Goal: Task Accomplishment & Management: Manage account settings

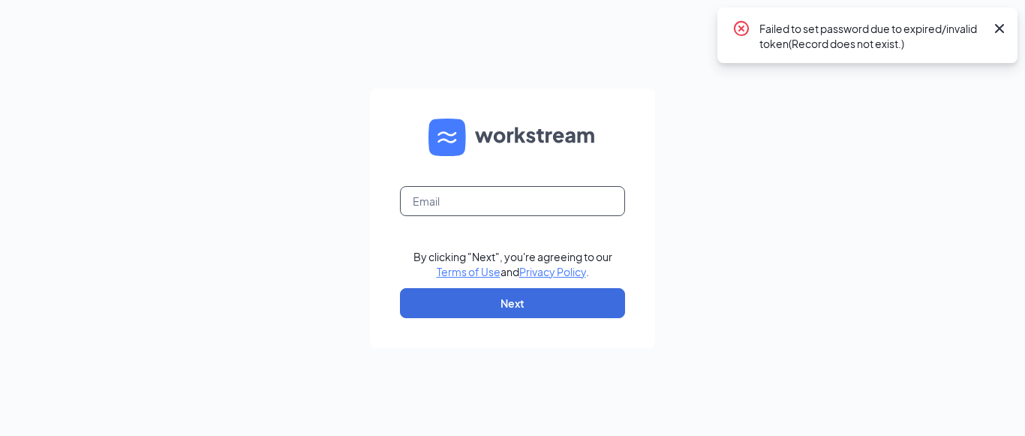
click at [540, 203] on input "text" at bounding box center [512, 201] width 225 height 30
type input "[EMAIL_ADDRESS][DOMAIN_NAME]"
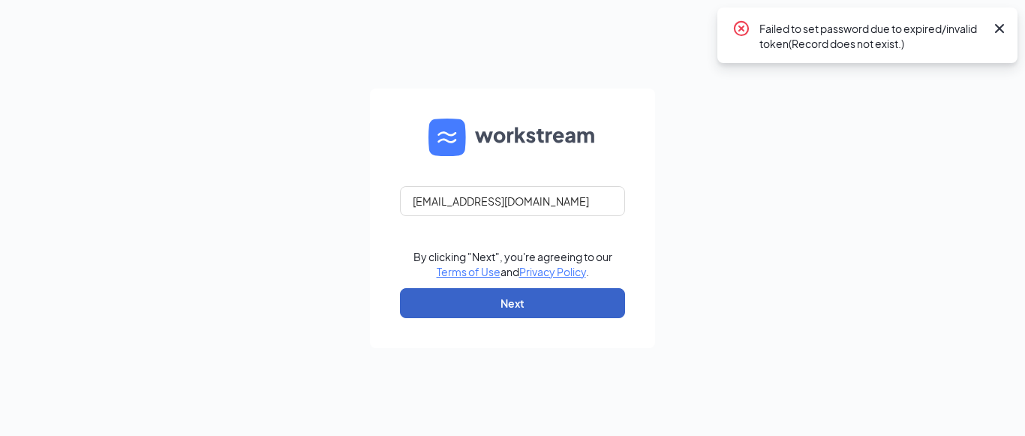
click at [559, 296] on button "Next" at bounding box center [512, 303] width 225 height 30
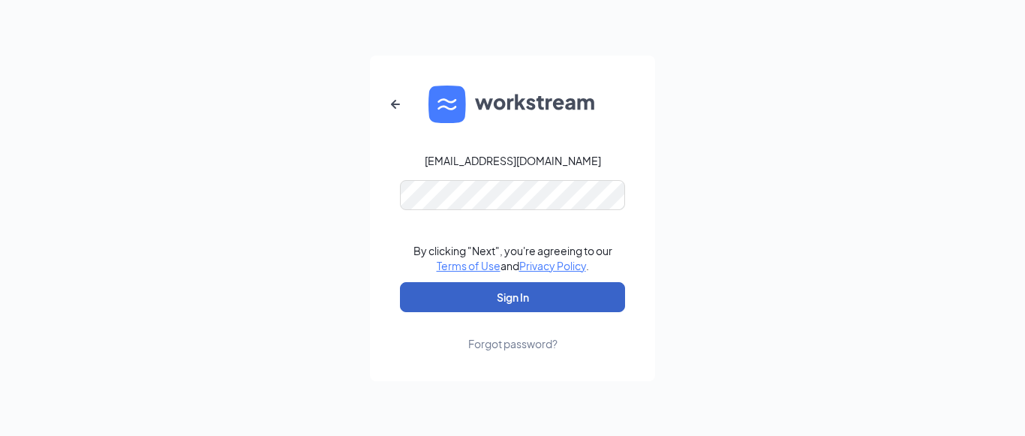
click at [534, 308] on button "Sign In" at bounding box center [512, 297] width 225 height 30
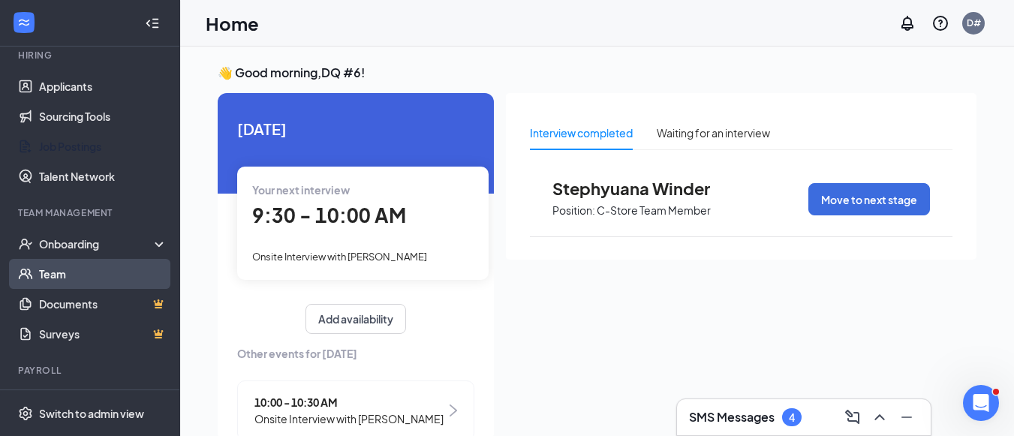
scroll to position [150, 0]
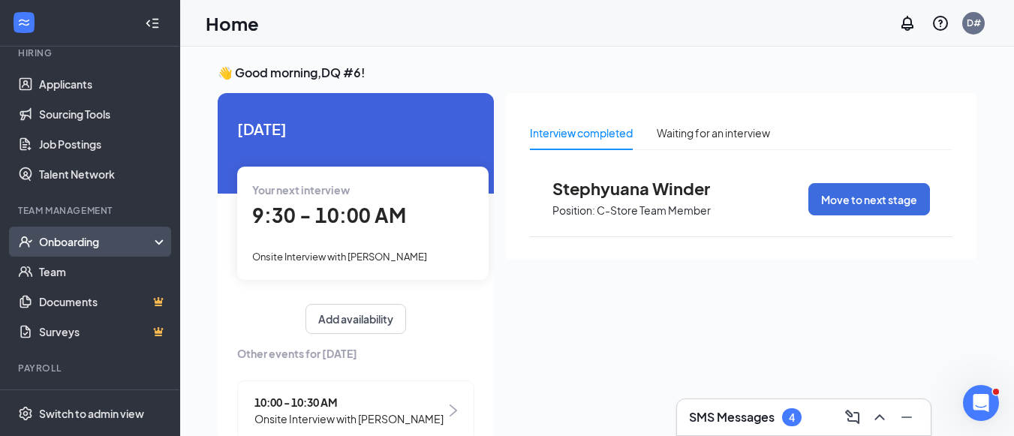
click at [74, 241] on div "Onboarding" at bounding box center [97, 241] width 116 height 15
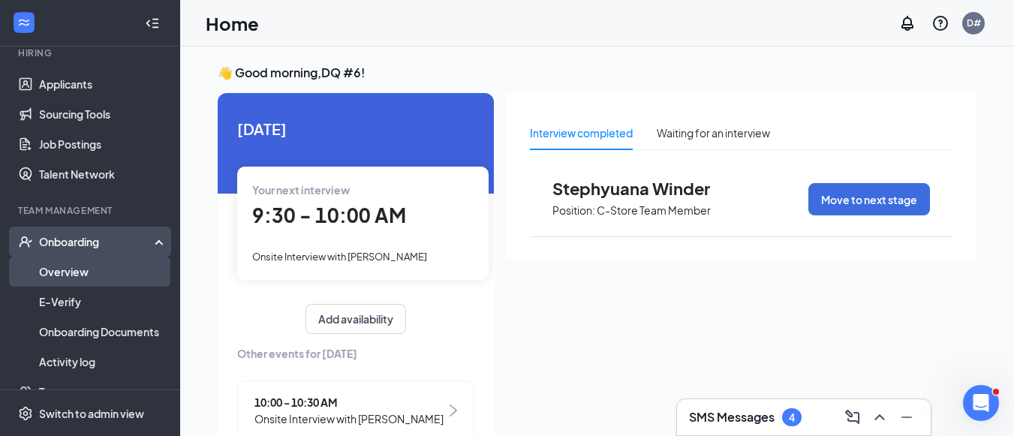
click at [62, 273] on link "Overview" at bounding box center [103, 272] width 128 height 30
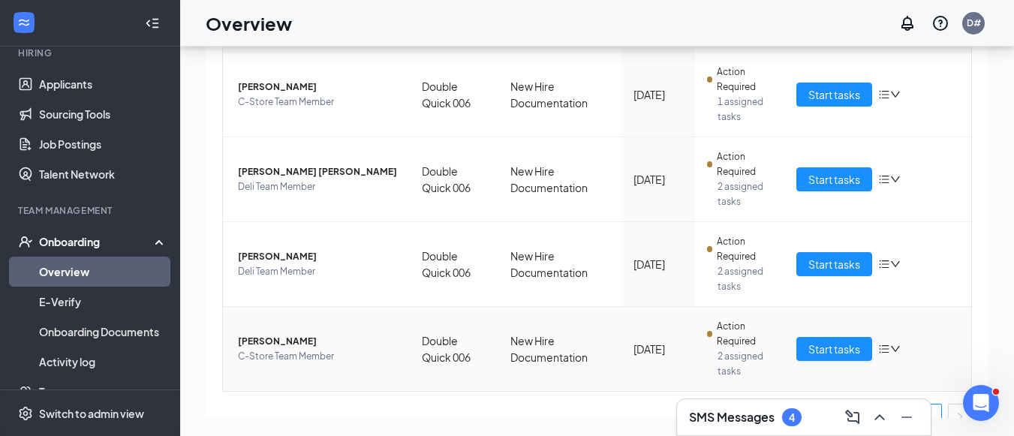
scroll to position [74, 0]
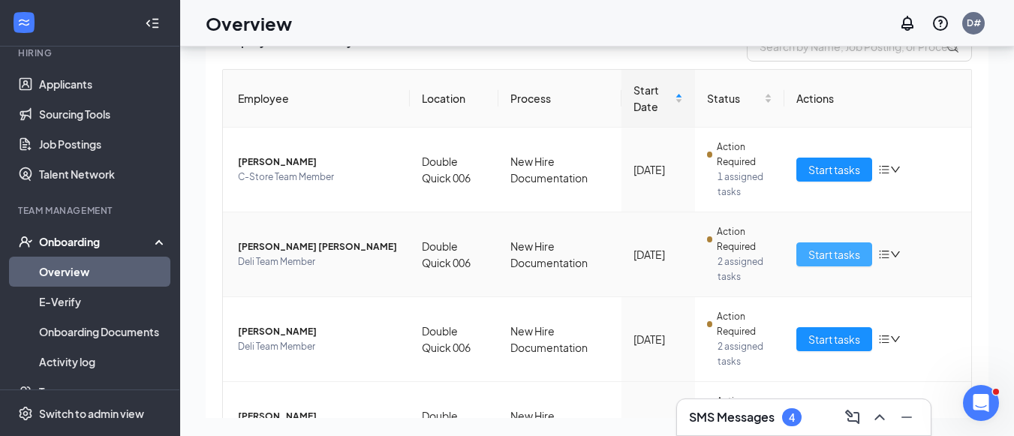
click at [853, 252] on button "Start tasks" at bounding box center [834, 254] width 76 height 24
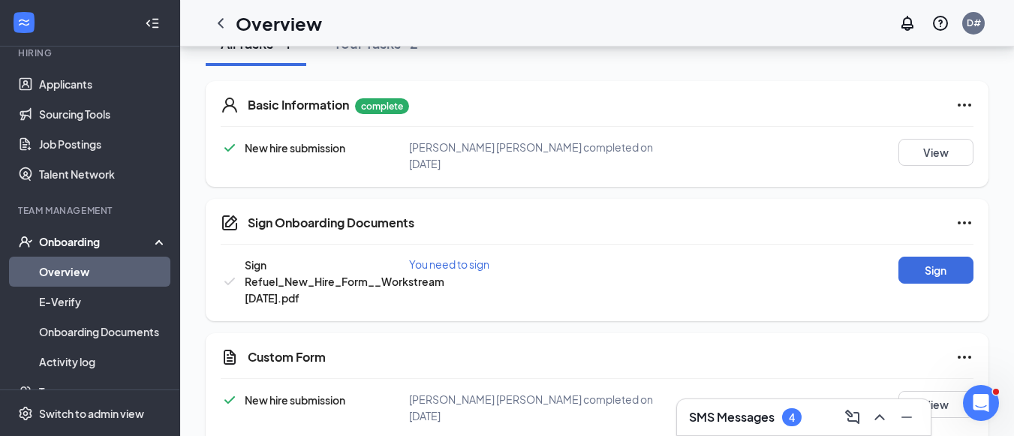
scroll to position [225, 0]
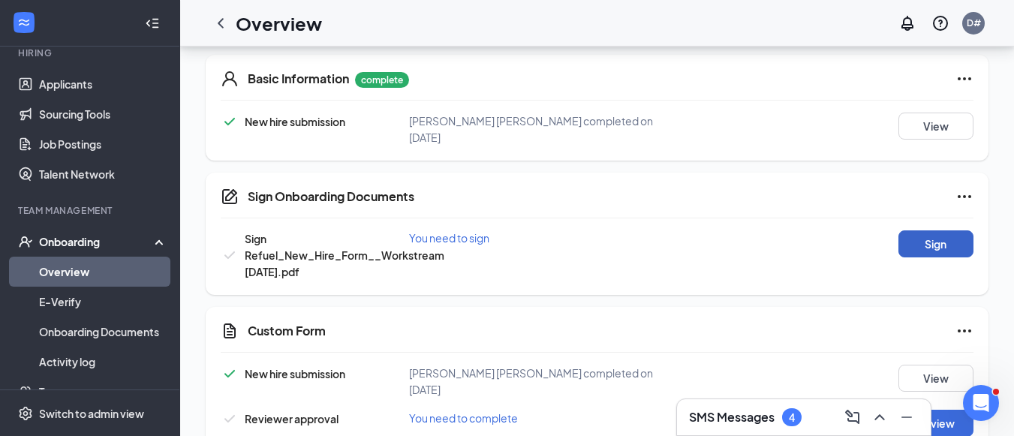
click at [928, 242] on button "Sign" at bounding box center [936, 243] width 75 height 27
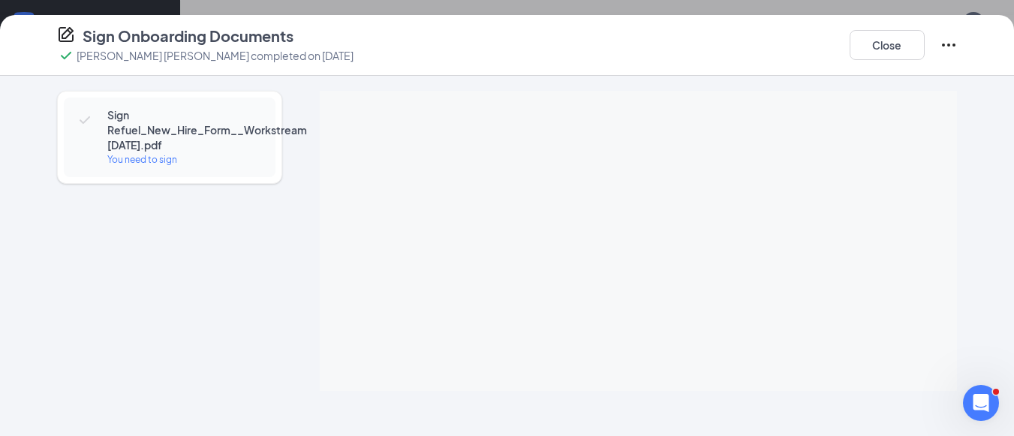
scroll to position [247, 0]
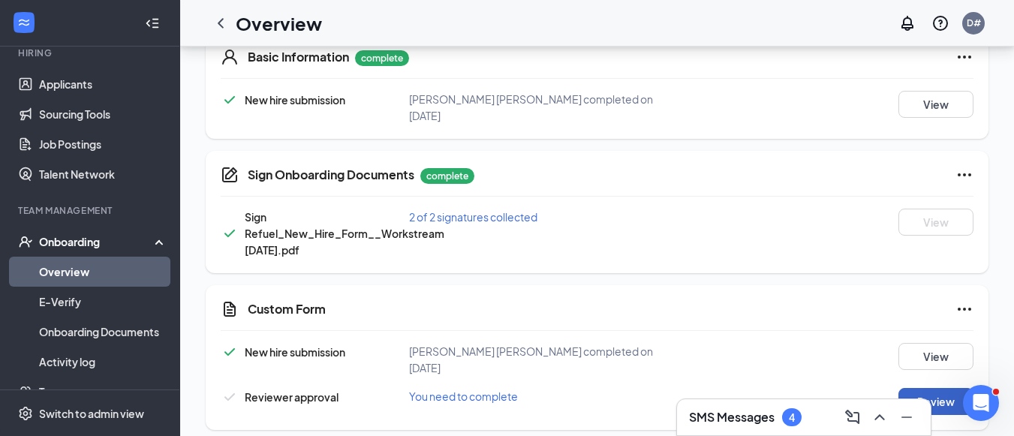
click at [935, 390] on button "Review" at bounding box center [936, 401] width 75 height 27
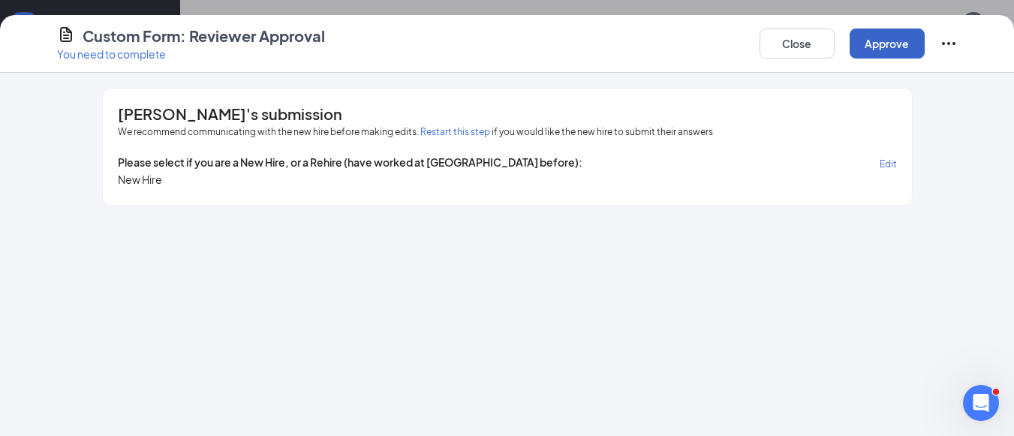
click at [885, 44] on button "Approve" at bounding box center [887, 44] width 75 height 30
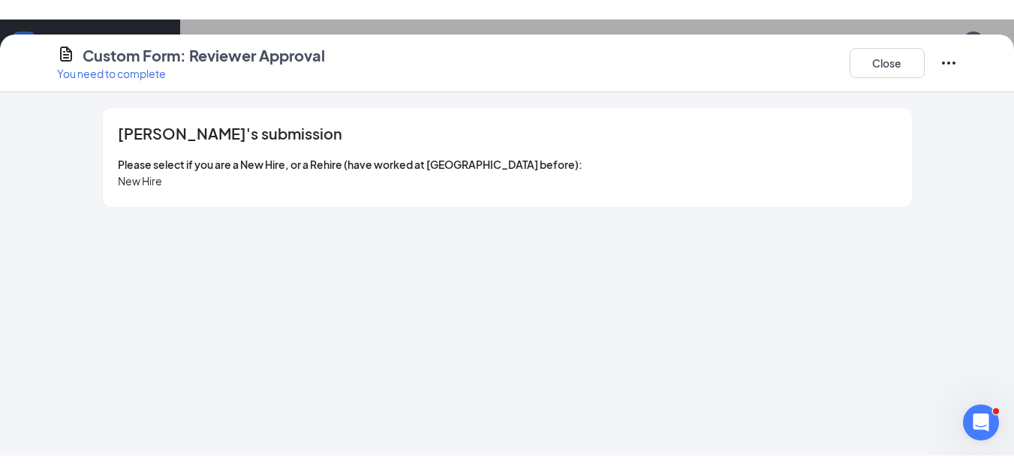
scroll to position [208, 0]
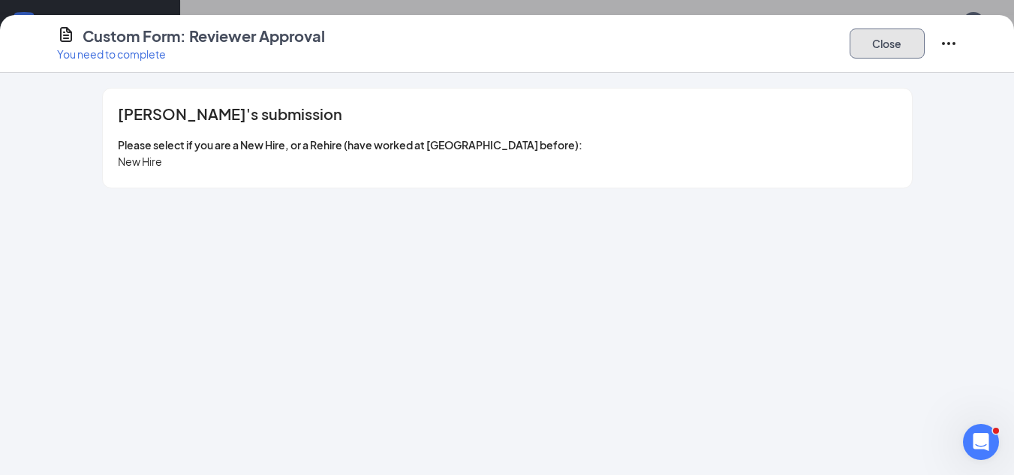
click at [885, 45] on button "Close" at bounding box center [887, 44] width 75 height 30
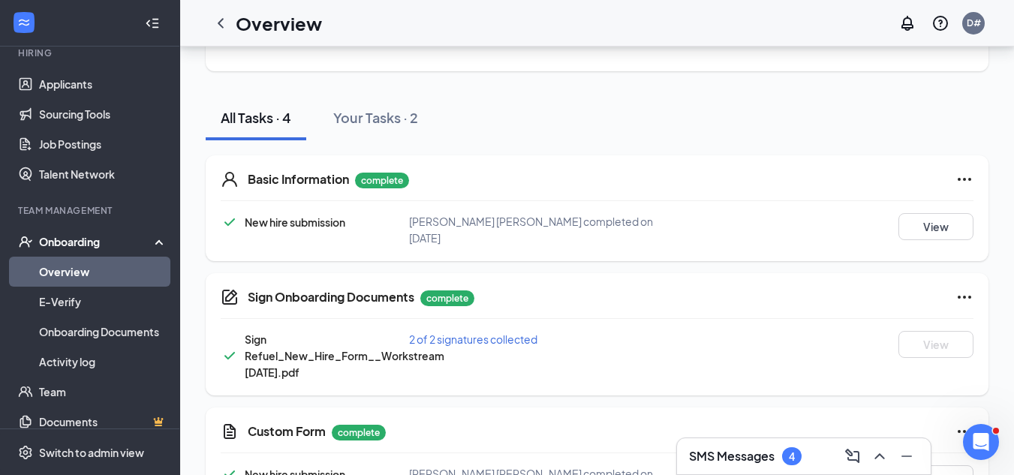
scroll to position [150, 0]
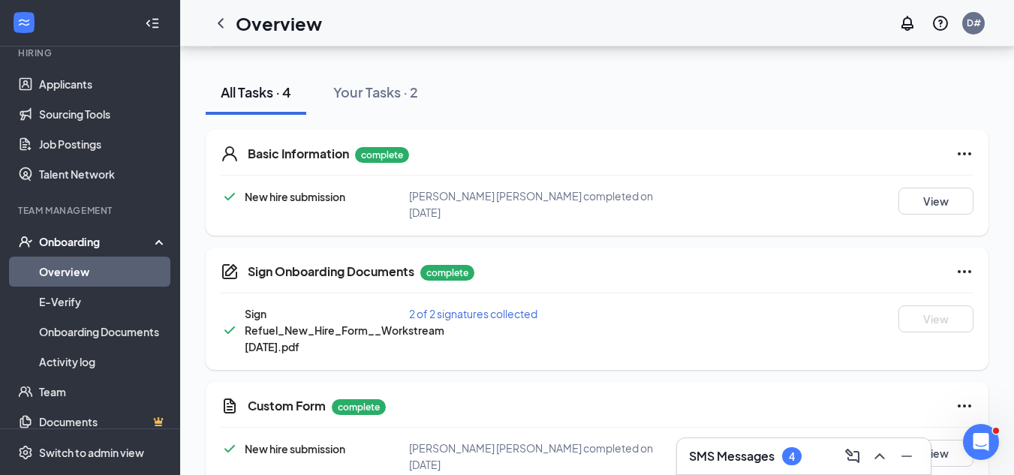
click at [60, 241] on div "Onboarding" at bounding box center [97, 241] width 116 height 15
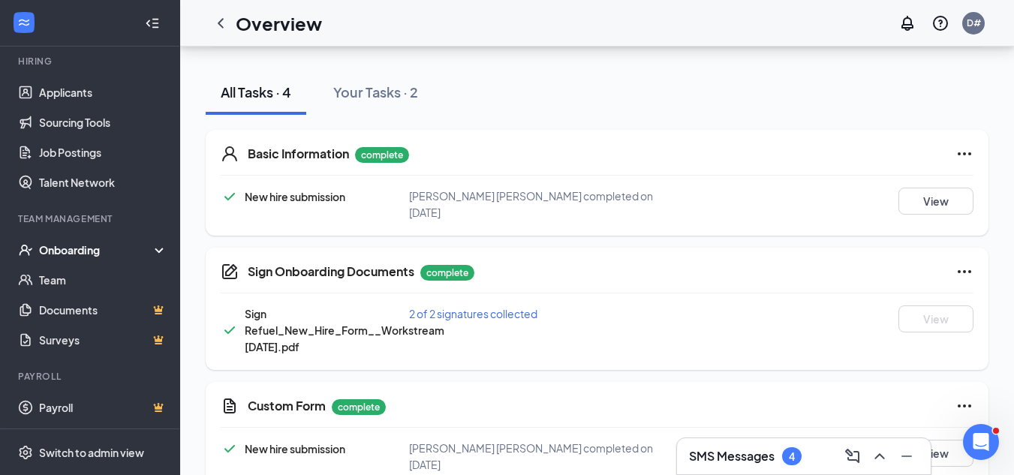
scroll to position [142, 0]
click at [70, 248] on div "Onboarding" at bounding box center [97, 249] width 116 height 15
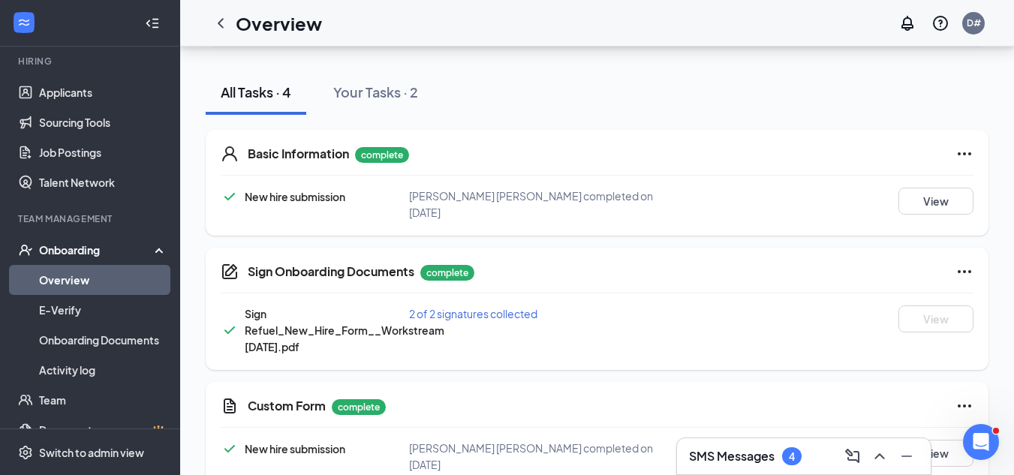
scroll to position [150, 0]
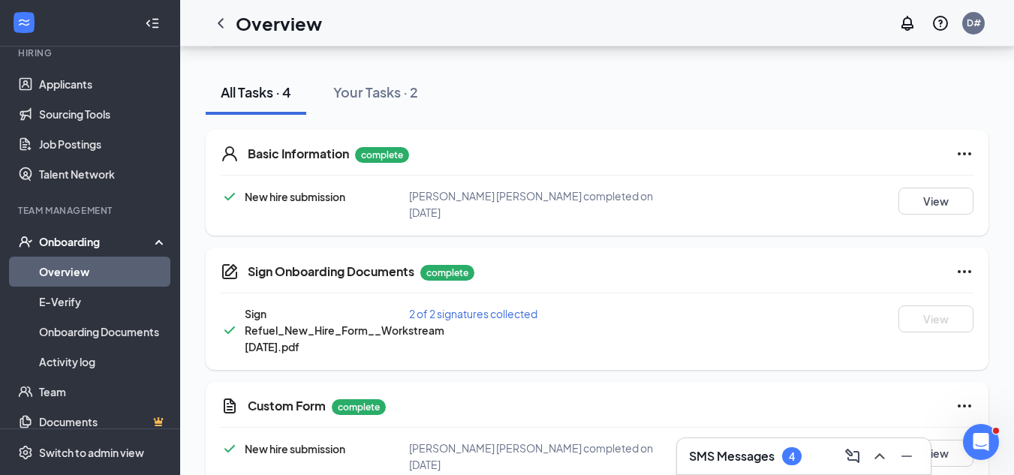
click at [65, 278] on link "Overview" at bounding box center [103, 272] width 128 height 30
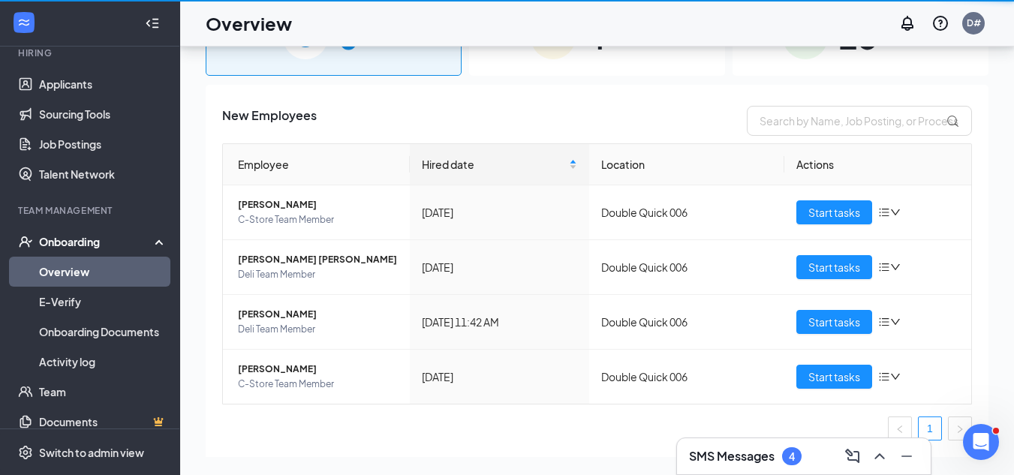
scroll to position [68, 0]
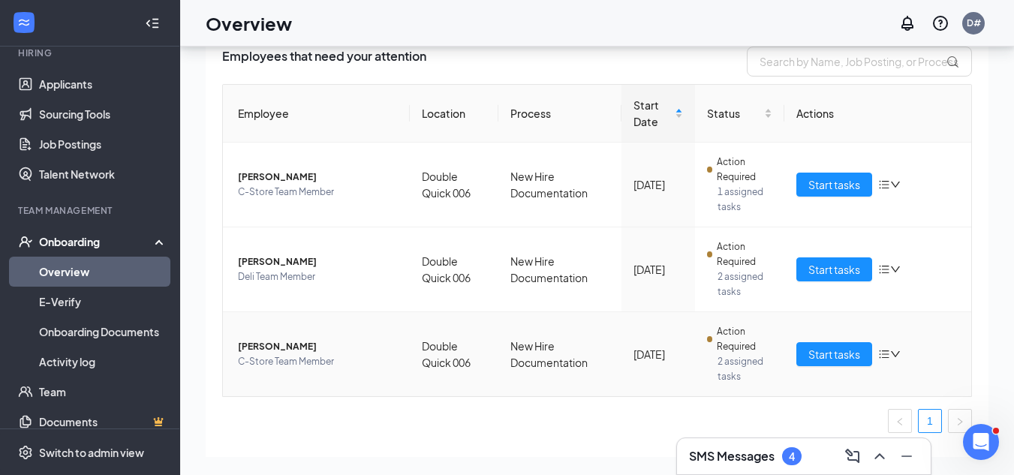
scroll to position [26, 0]
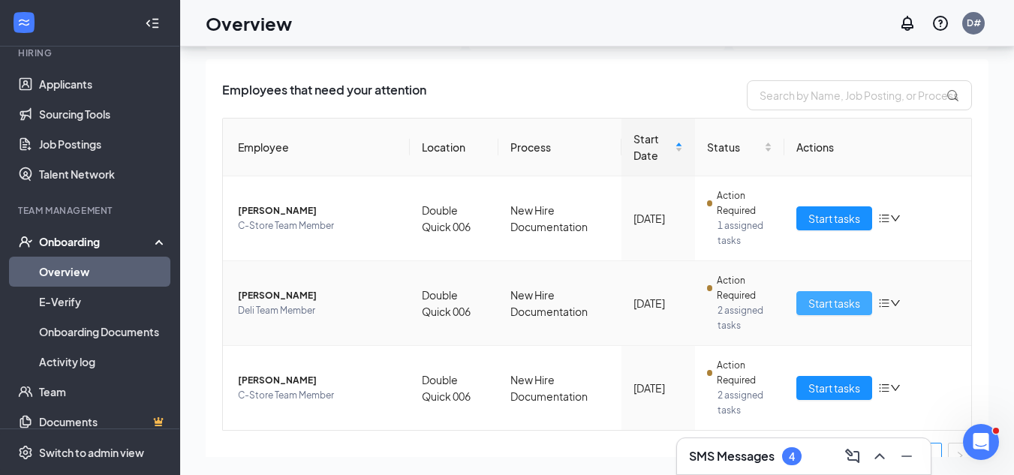
click at [850, 307] on span "Start tasks" at bounding box center [834, 303] width 52 height 17
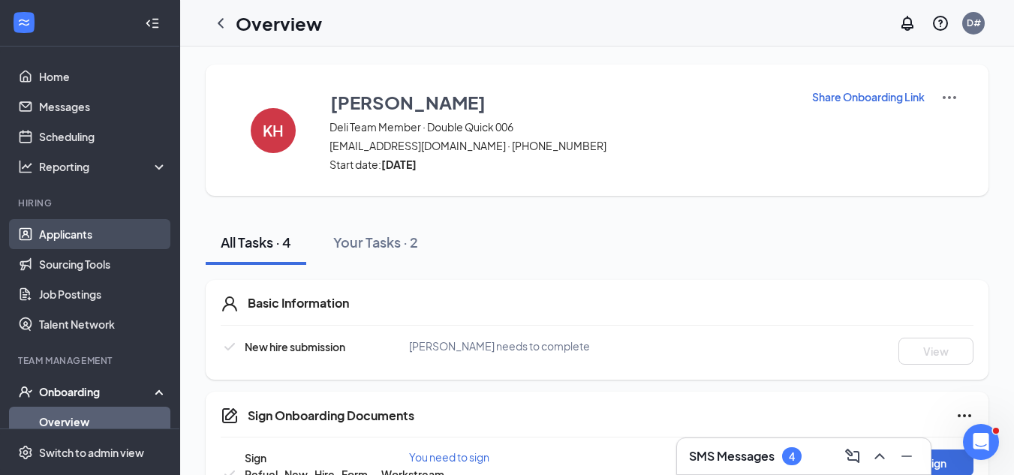
click at [54, 233] on link "Applicants" at bounding box center [103, 234] width 128 height 30
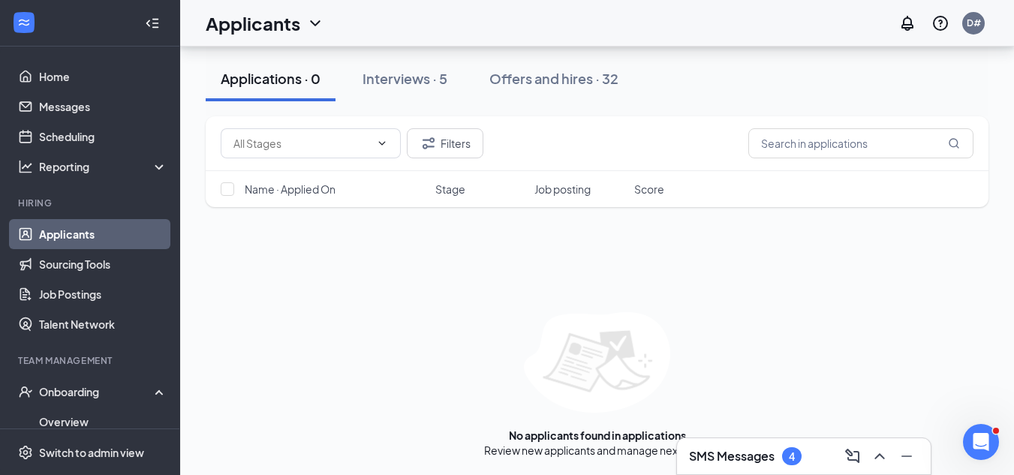
scroll to position [69, 0]
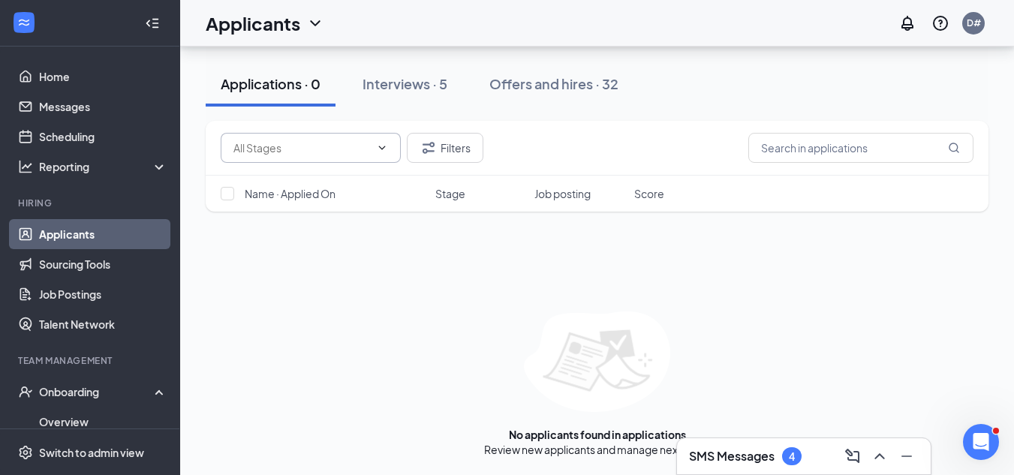
click at [385, 146] on icon "ChevronDown" at bounding box center [382, 148] width 7 height 4
click at [305, 172] on div "Application (58)" at bounding box center [282, 176] width 75 height 17
type input "Application (58)"
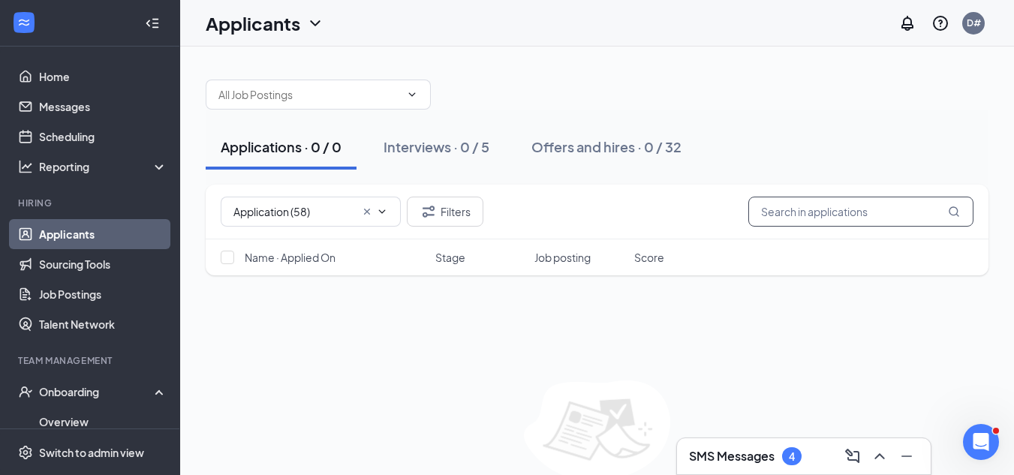
click at [895, 217] on input "text" at bounding box center [860, 212] width 225 height 30
type input "Shadelldra Travis"
click at [953, 212] on icon "MagnifyingGlass" at bounding box center [954, 212] width 12 height 12
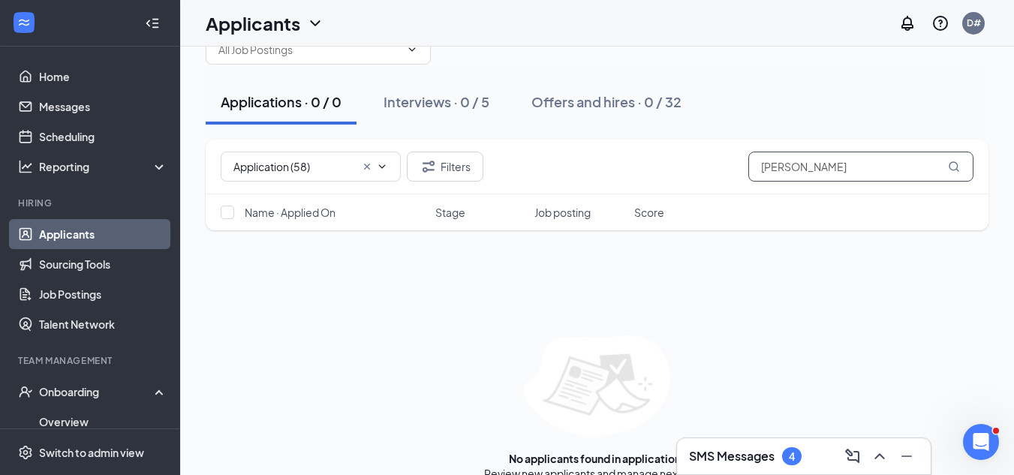
scroll to position [69, 0]
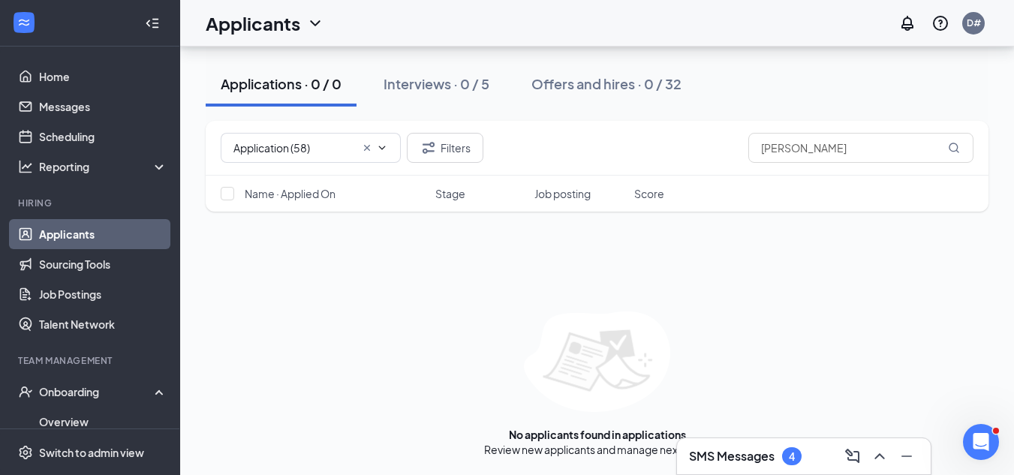
click at [277, 84] on div "Applications · 0 / 0" at bounding box center [281, 83] width 121 height 19
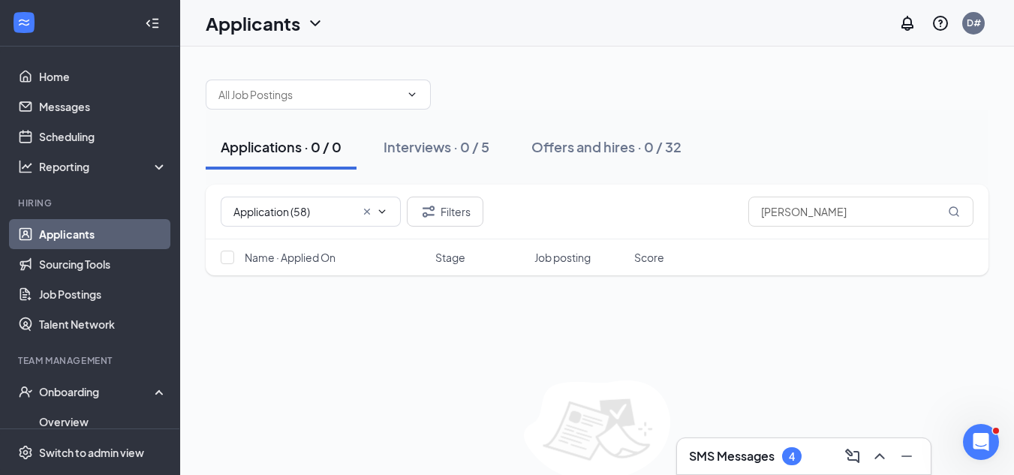
click at [266, 149] on div "Applications · 0 / 0" at bounding box center [281, 146] width 121 height 19
click at [79, 227] on link "Applicants" at bounding box center [103, 234] width 128 height 30
click at [414, 143] on div "Interviews · 5" at bounding box center [405, 146] width 85 height 19
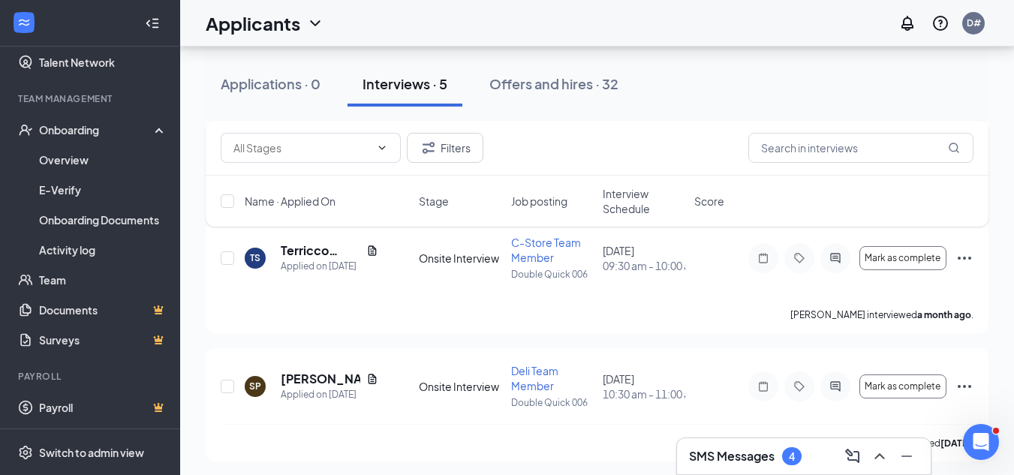
scroll to position [175, 0]
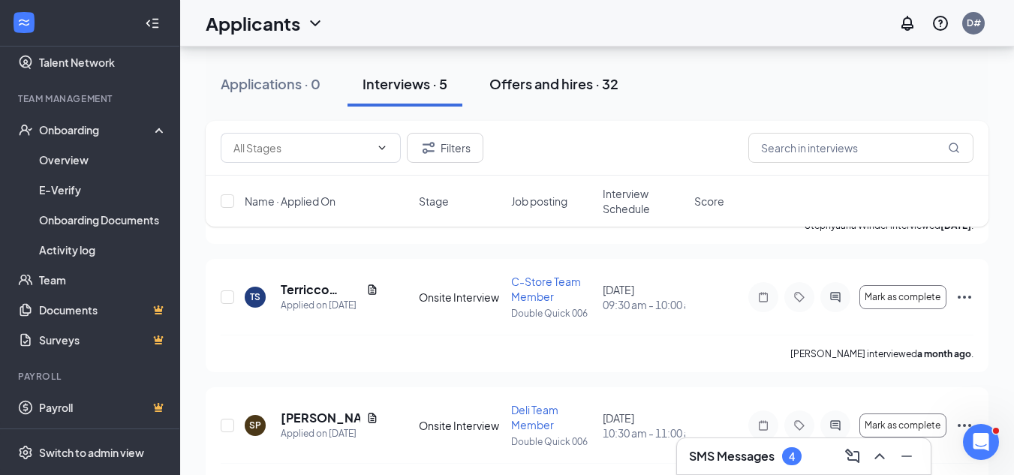
click at [525, 86] on div "Offers and hires · 32" at bounding box center [553, 83] width 129 height 19
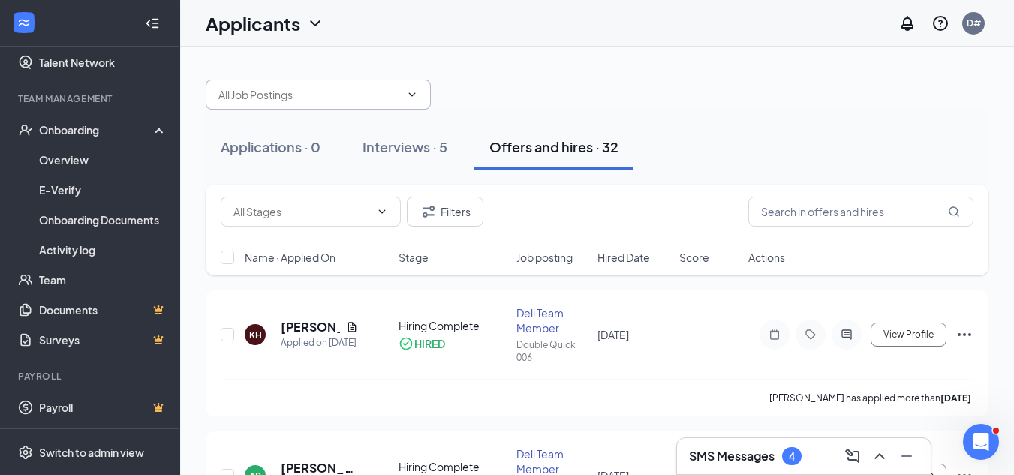
click at [412, 95] on icon "ChevronDown" at bounding box center [412, 94] width 7 height 4
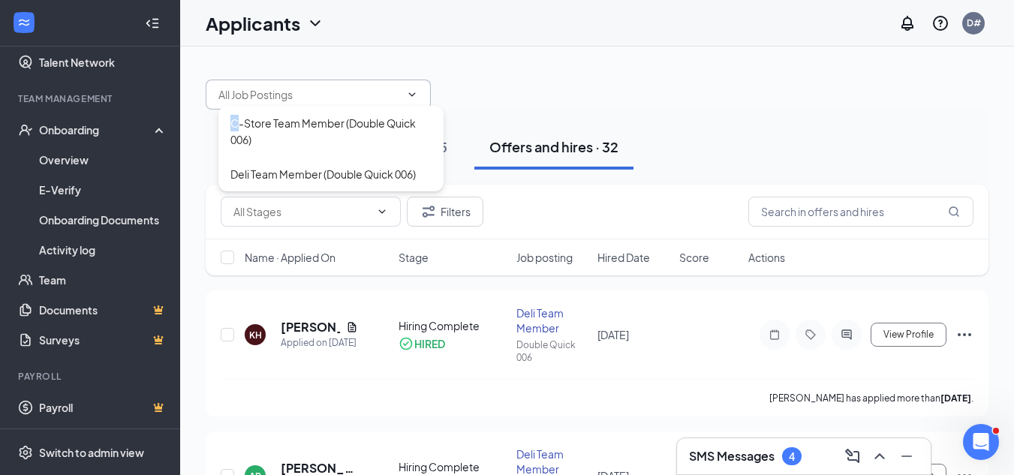
click at [412, 95] on icon "ChevronDown" at bounding box center [412, 94] width 7 height 4
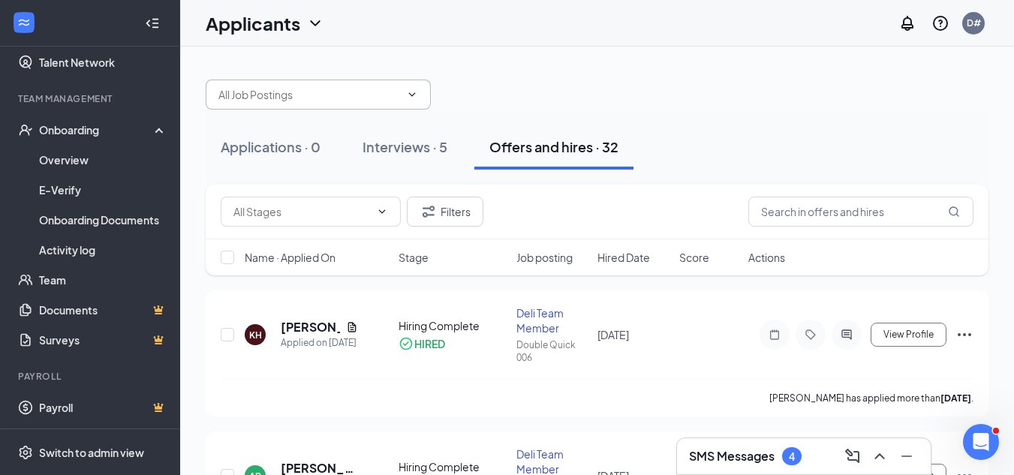
click at [540, 98] on div "C-Store Team Member (Double Quick 006) Deli Team Member (Double Quick 006)" at bounding box center [597, 87] width 783 height 45
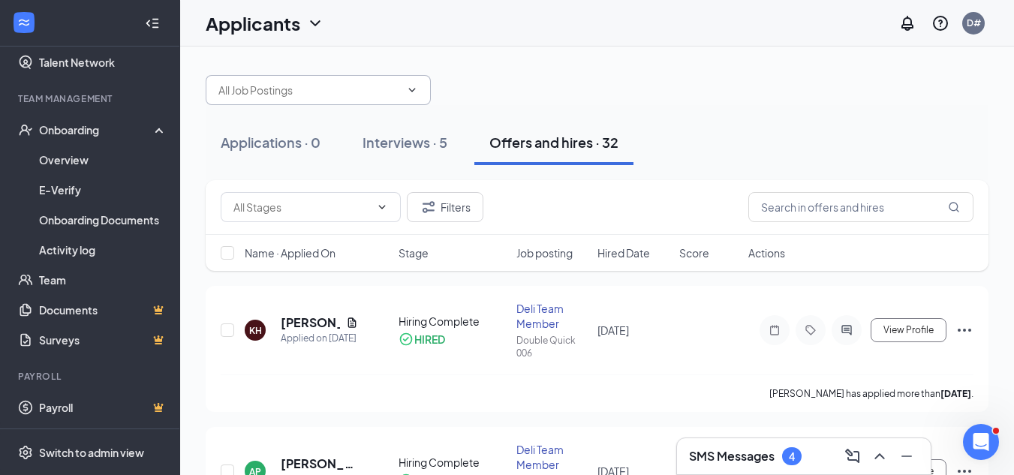
scroll to position [75, 0]
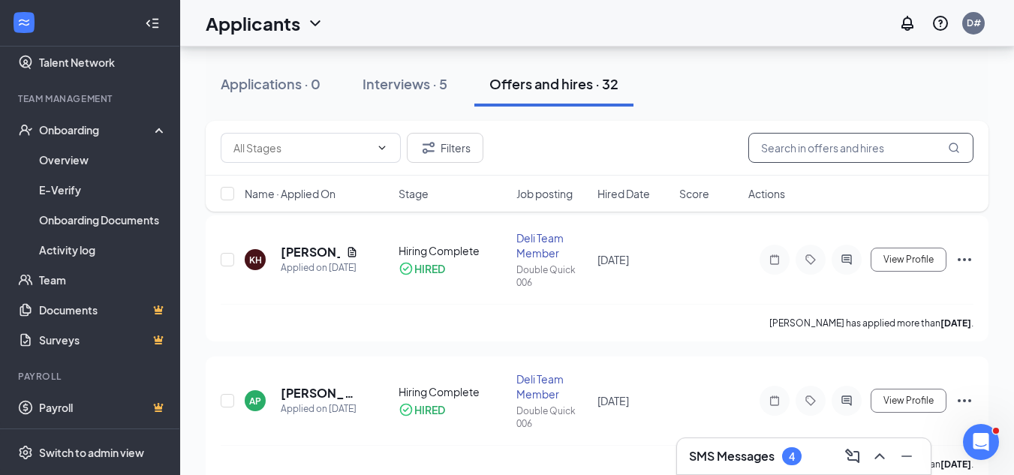
click at [912, 146] on input "text" at bounding box center [860, 148] width 225 height 30
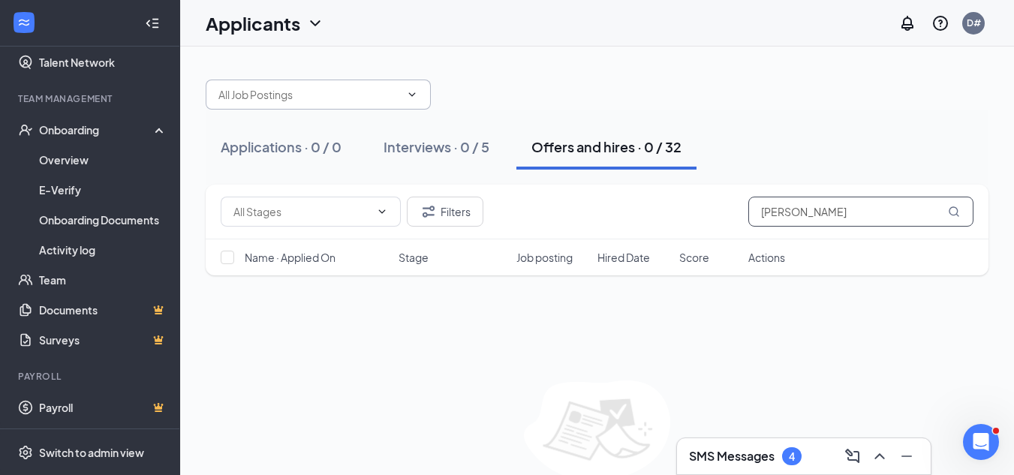
type input "Shadelldra Travis"
click at [952, 212] on icon "MagnifyingGlass" at bounding box center [954, 212] width 12 height 12
click at [617, 146] on div "Offers and hires · 0 / 32" at bounding box center [606, 146] width 150 height 19
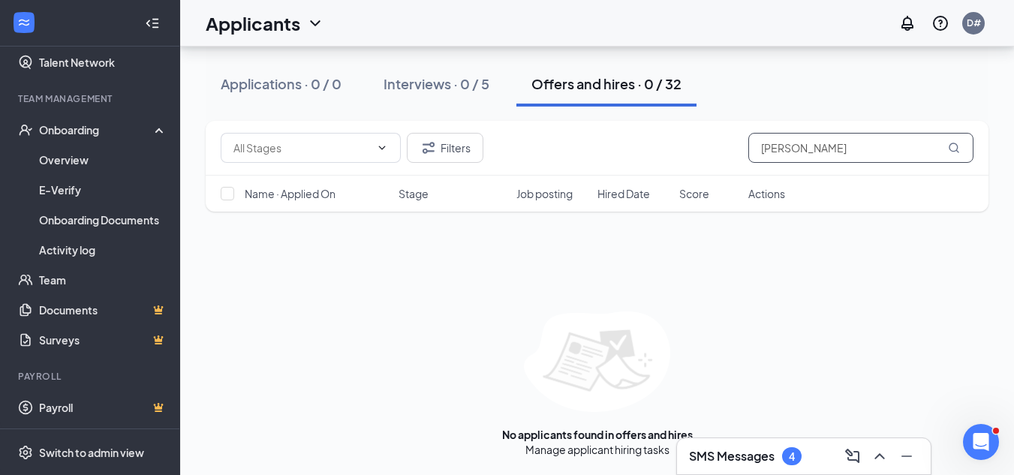
click at [955, 149] on icon "MagnifyingGlass" at bounding box center [954, 148] width 12 height 12
click at [415, 79] on div "Interviews · 0 / 5" at bounding box center [437, 83] width 106 height 19
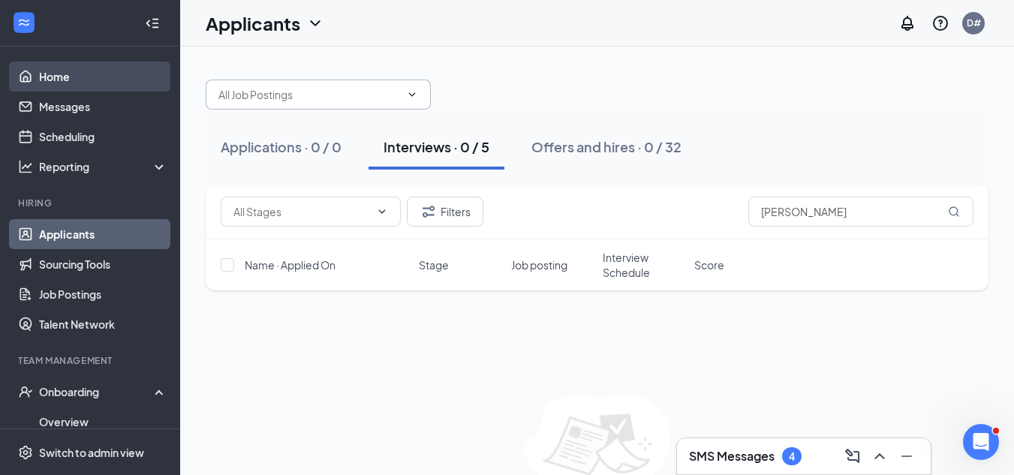
click at [56, 74] on link "Home" at bounding box center [103, 77] width 128 height 30
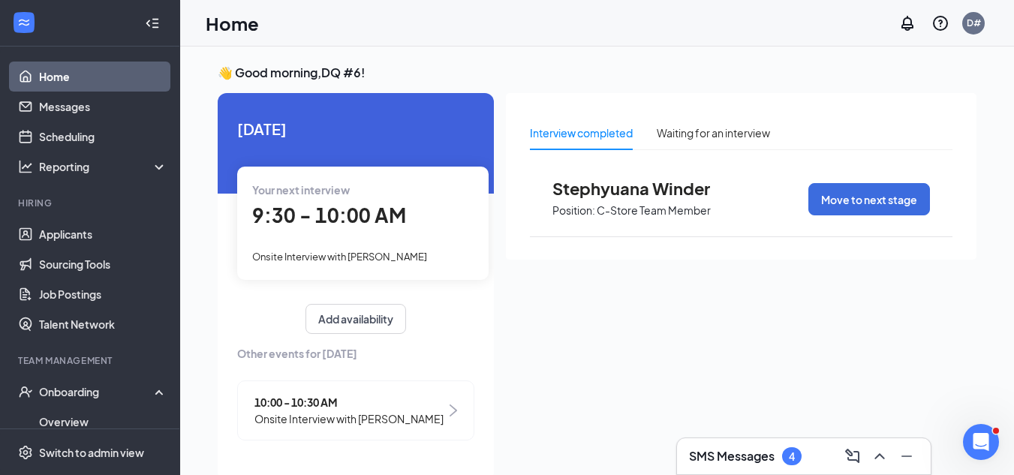
scroll to position [32, 0]
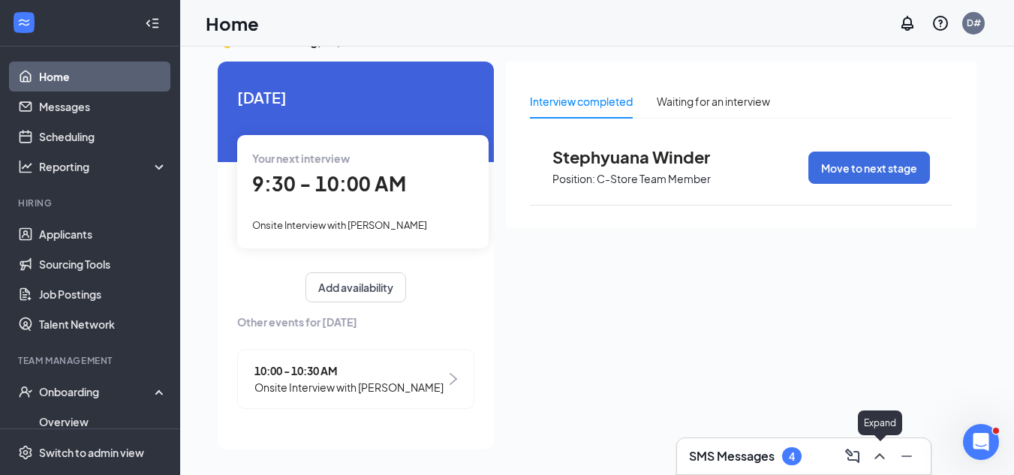
click at [878, 435] on icon "ChevronUp" at bounding box center [880, 456] width 18 height 18
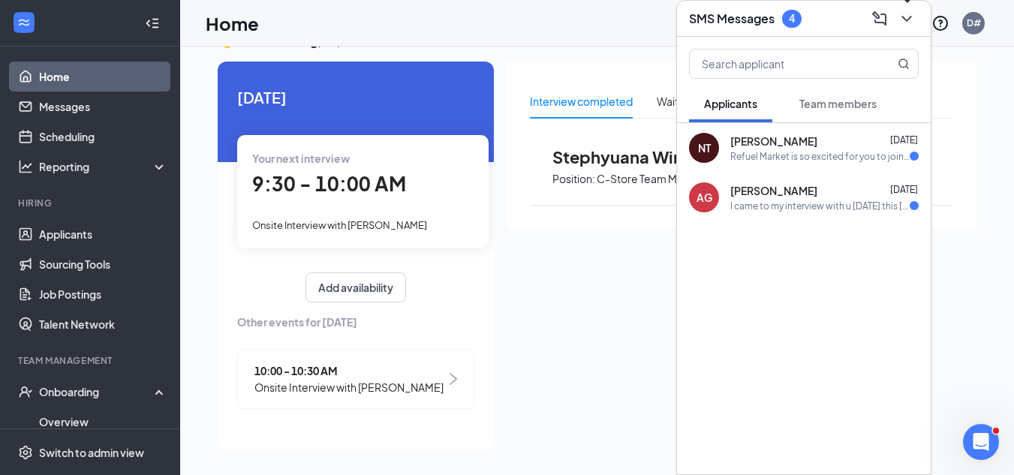
click at [900, 16] on icon "ChevronDown" at bounding box center [907, 19] width 18 height 18
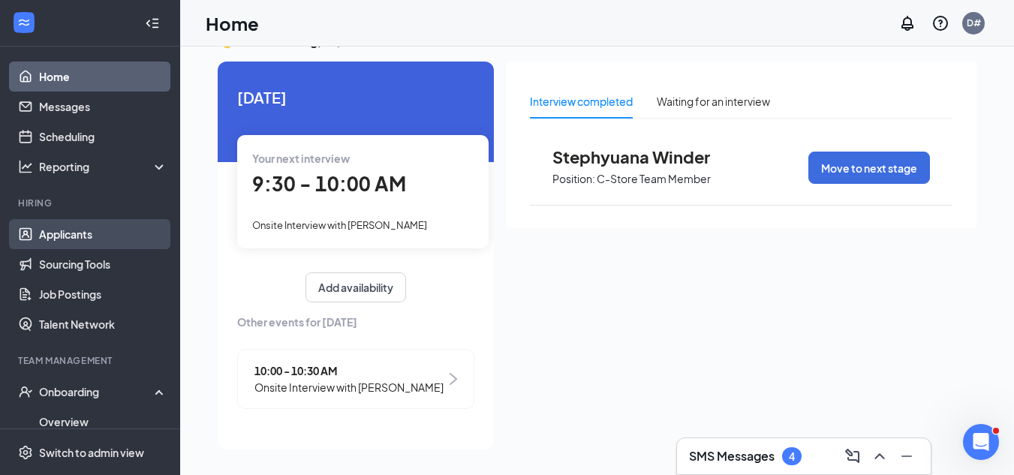
click at [64, 233] on link "Applicants" at bounding box center [103, 234] width 128 height 30
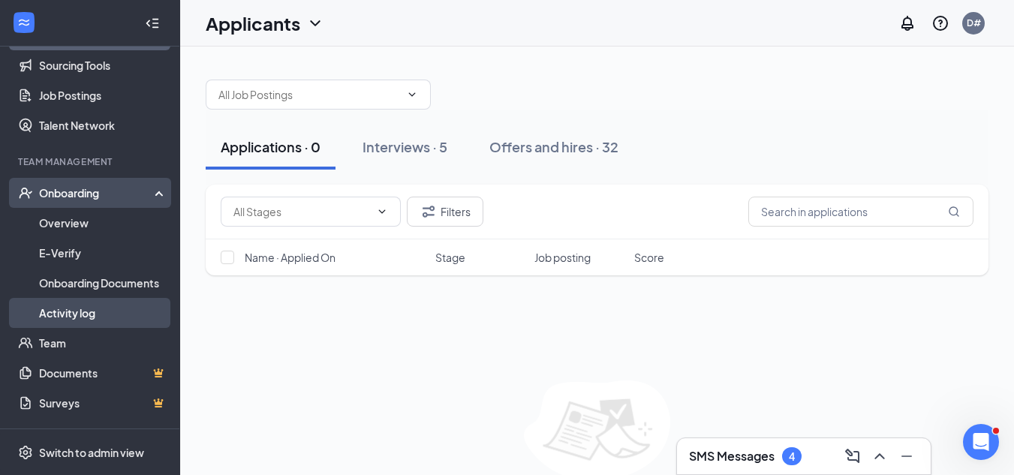
scroll to position [225, 0]
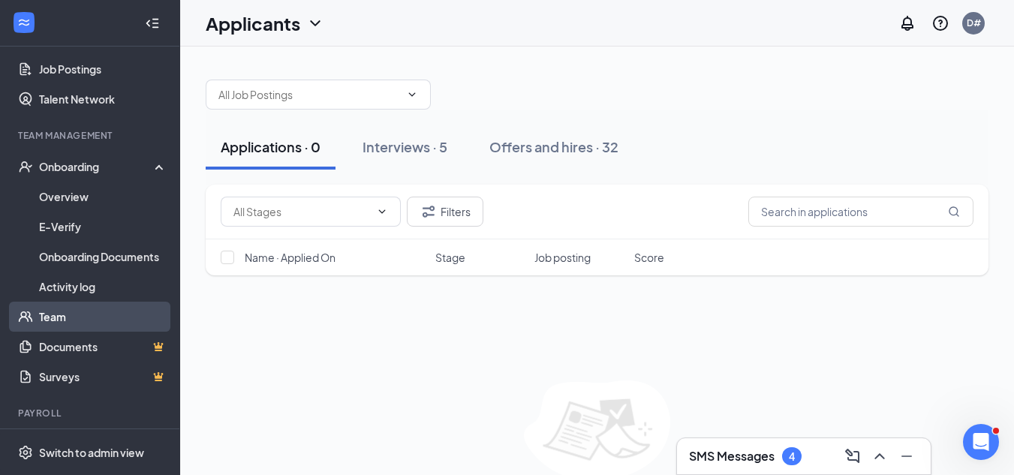
click at [55, 312] on link "Team" at bounding box center [103, 317] width 128 height 30
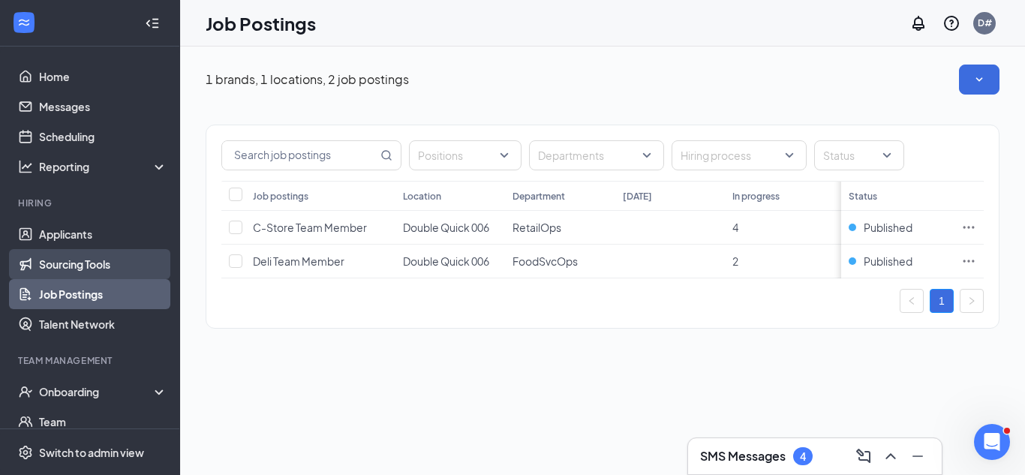
click at [59, 263] on link "Sourcing Tools" at bounding box center [103, 264] width 128 height 30
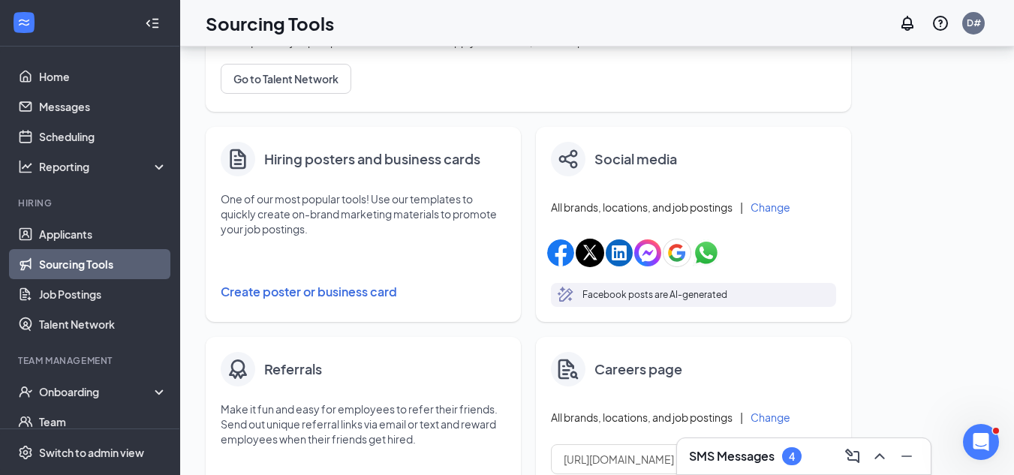
scroll to position [37, 0]
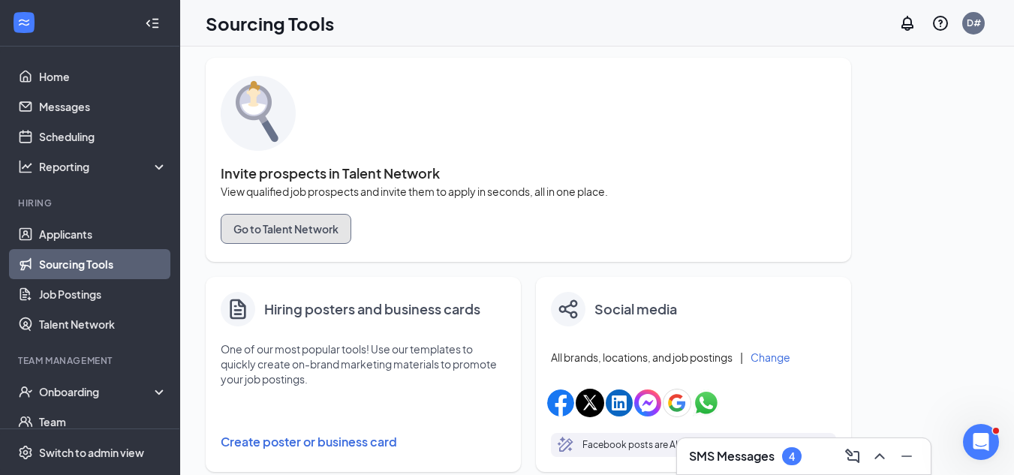
click at [303, 236] on button "Go to Talent Network" at bounding box center [286, 229] width 131 height 30
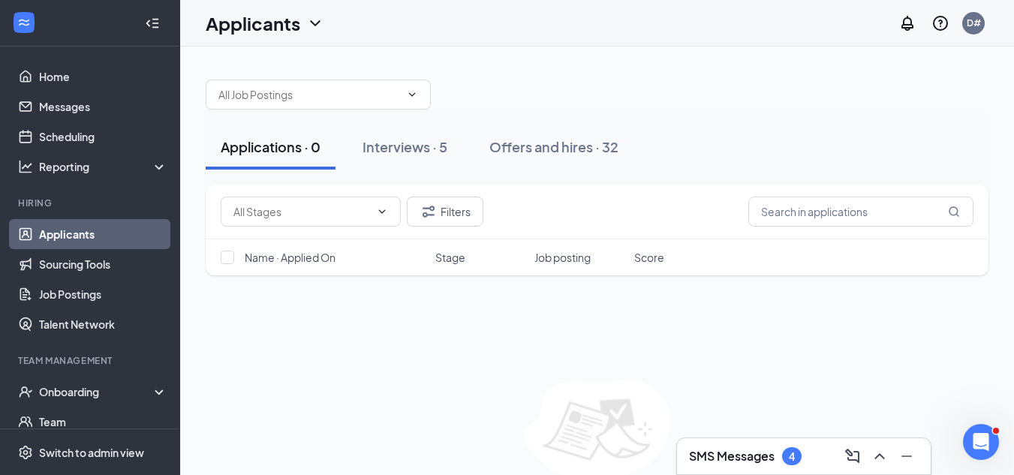
click at [277, 155] on div "Applications · 0" at bounding box center [271, 146] width 100 height 19
click at [278, 149] on div "Applications · 0" at bounding box center [271, 146] width 100 height 19
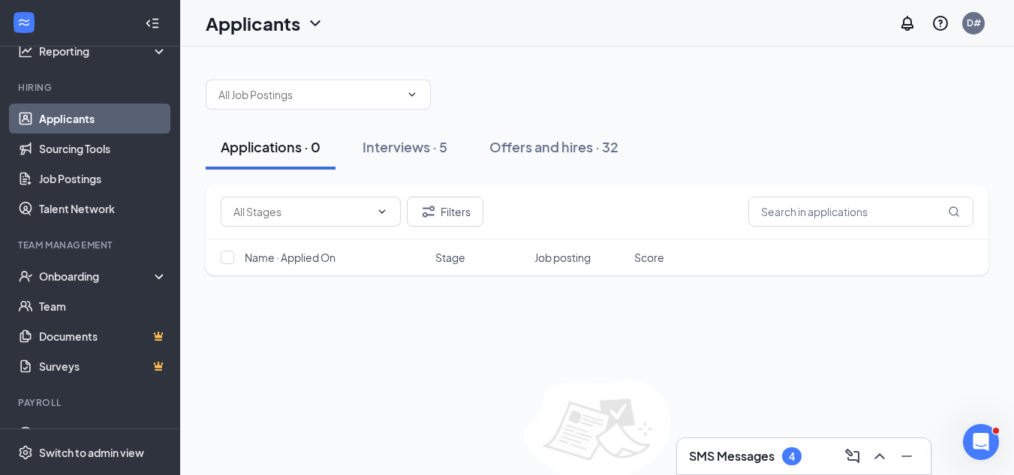
scroll to position [142, 0]
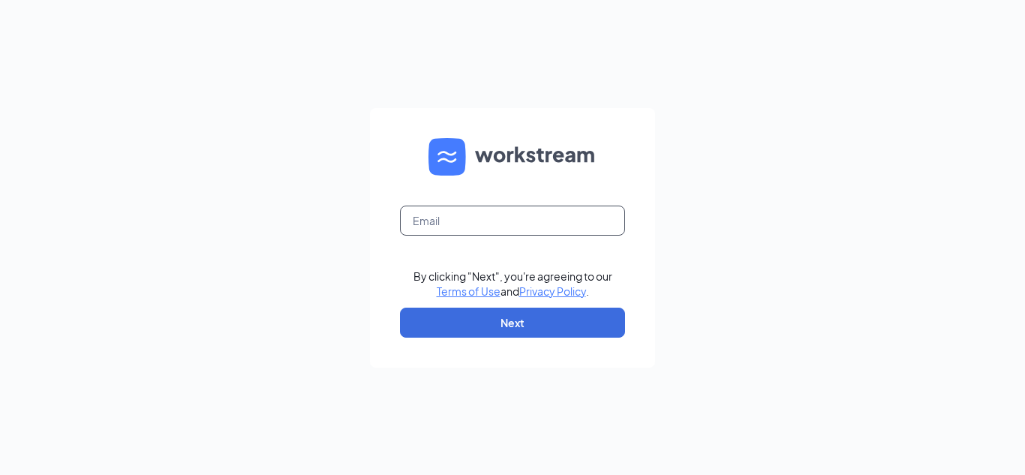
click at [472, 221] on input "text" at bounding box center [512, 221] width 225 height 30
type input "[EMAIL_ADDRESS][DOMAIN_NAME]"
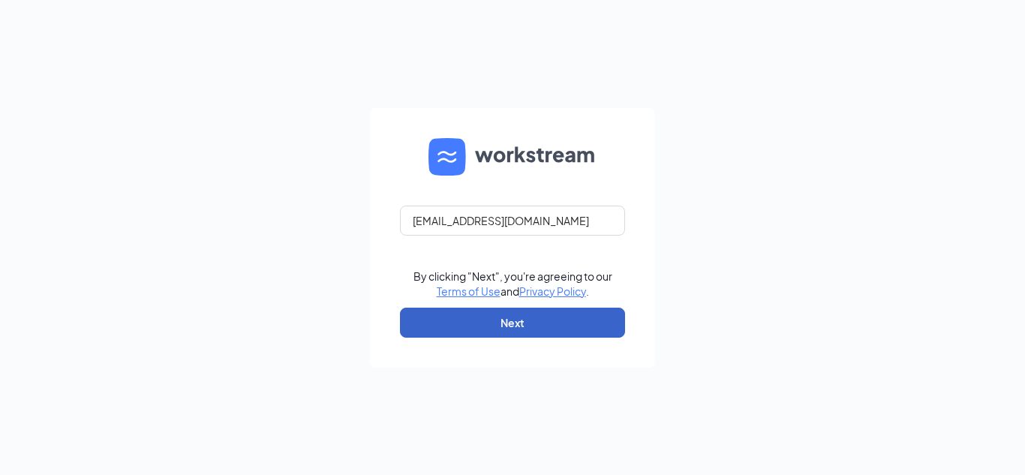
click at [530, 320] on button "Next" at bounding box center [512, 323] width 225 height 30
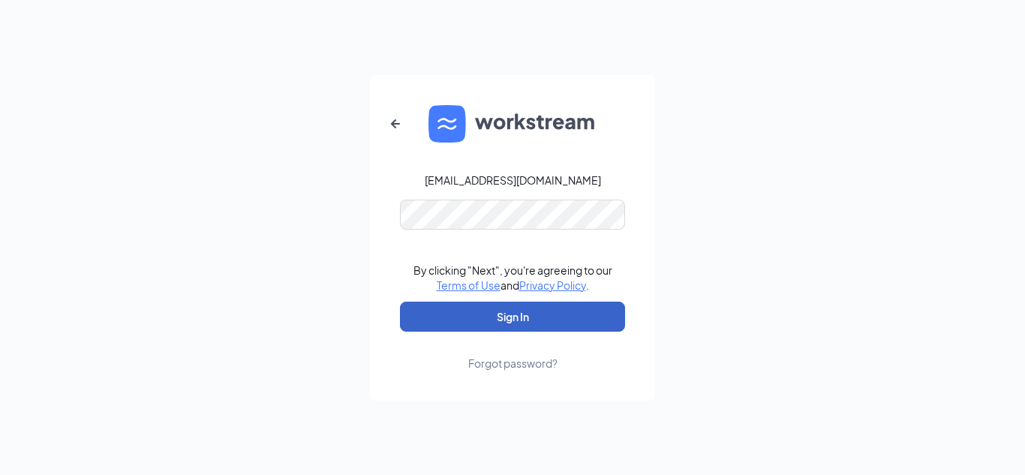
click at [508, 323] on button "Sign In" at bounding box center [512, 317] width 225 height 30
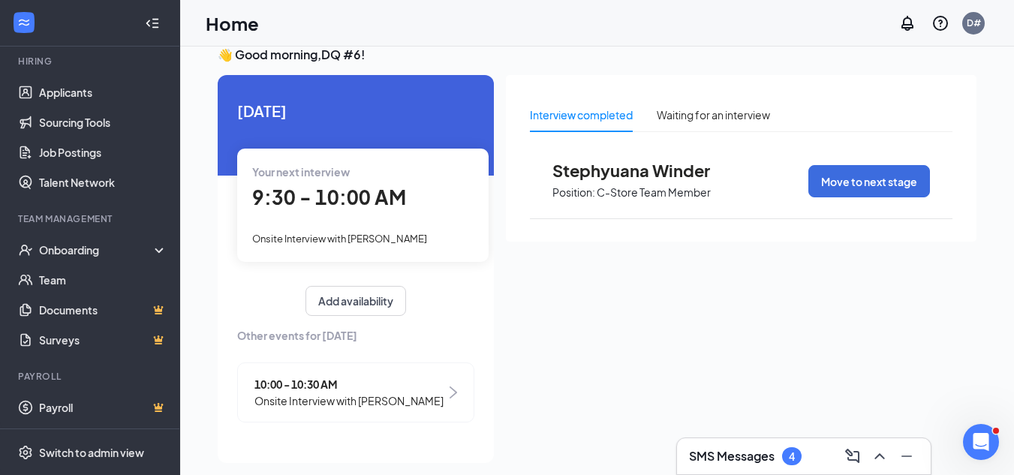
scroll to position [32, 0]
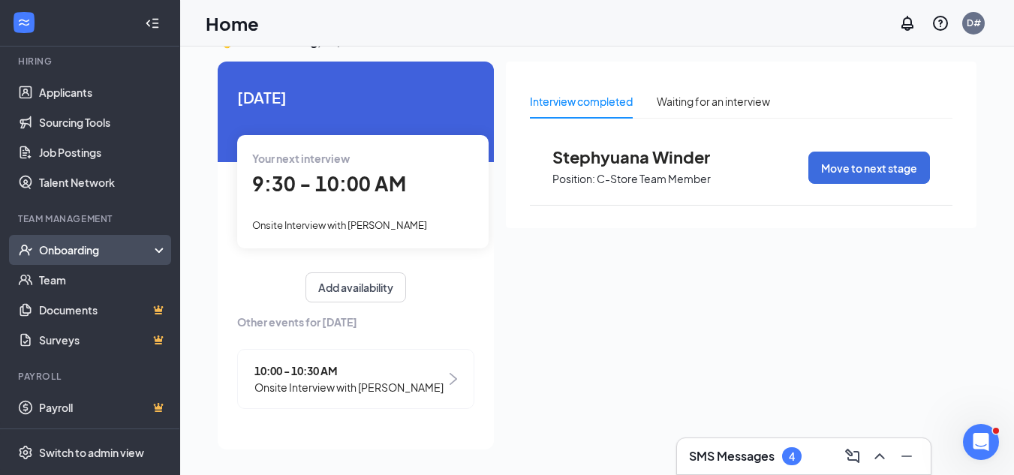
click at [48, 247] on div "Onboarding" at bounding box center [97, 249] width 116 height 15
